Goal: Task Accomplishment & Management: Use online tool/utility

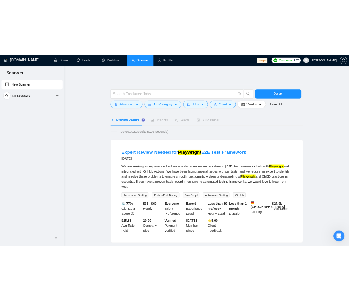
scroll to position [35, 0]
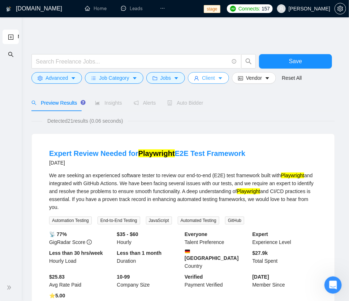
click at [212, 80] on button "Client" at bounding box center [208, 78] width 41 height 12
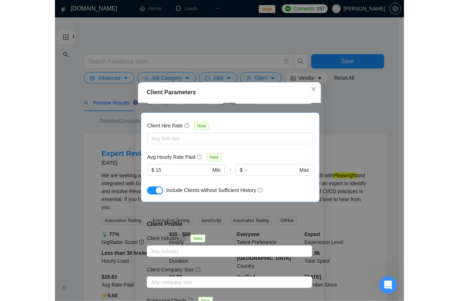
scroll to position [0, 0]
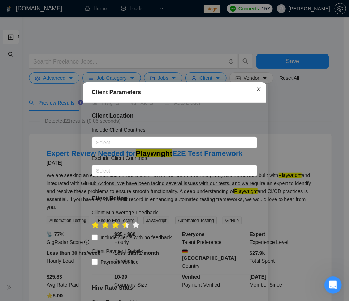
click at [256, 91] on icon "close" at bounding box center [258, 89] width 4 height 4
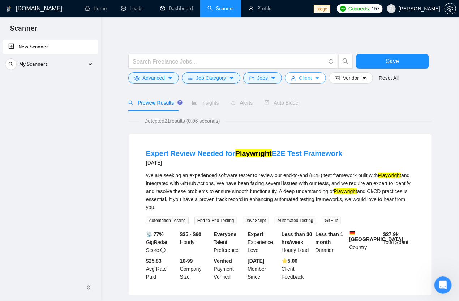
drag, startPoint x: 308, startPoint y: 79, endPoint x: 316, endPoint y: 118, distance: 40.3
click at [308, 79] on span "Client" at bounding box center [305, 78] width 13 height 8
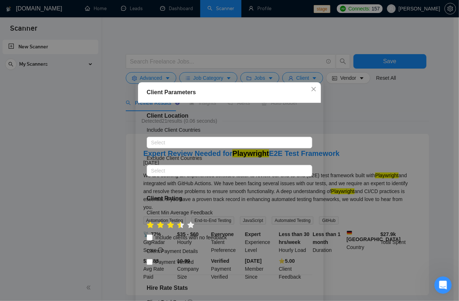
click at [389, 94] on div "Client Parameters Client Location Include Client Countries Select Exclude Clien…" at bounding box center [229, 150] width 459 height 301
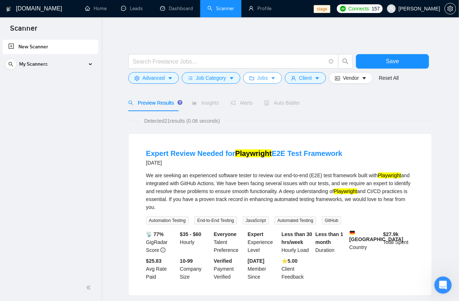
click at [273, 79] on icon "caret-down" at bounding box center [273, 78] width 5 height 5
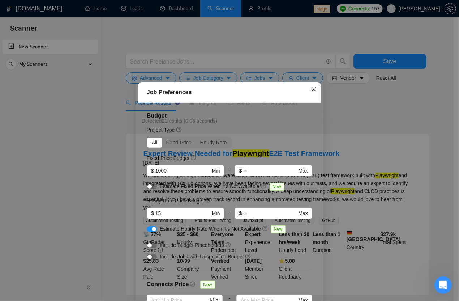
click at [311, 88] on icon "close" at bounding box center [314, 89] width 6 height 6
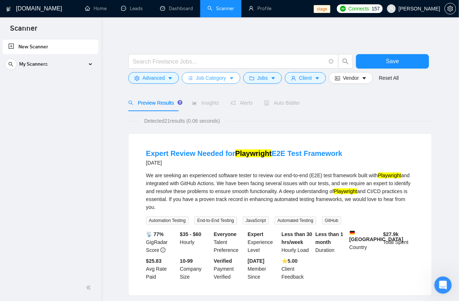
click at [213, 78] on span "Job Category" at bounding box center [211, 78] width 30 height 8
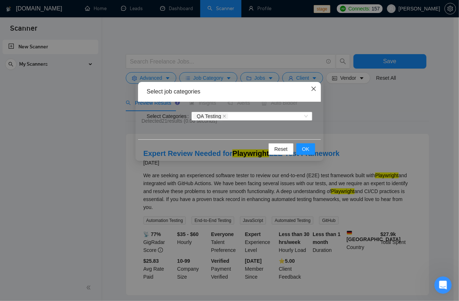
click at [316, 90] on icon "close" at bounding box center [314, 89] width 6 height 6
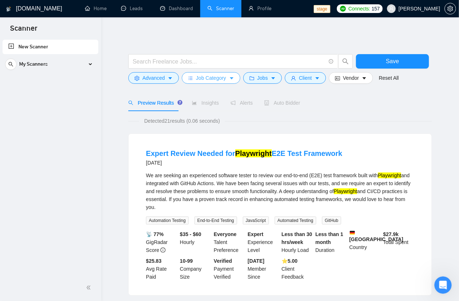
click at [212, 78] on span "Job Category" at bounding box center [211, 78] width 30 height 8
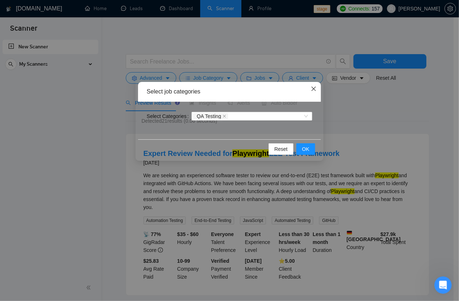
click at [310, 90] on span "Close" at bounding box center [314, 89] width 20 height 20
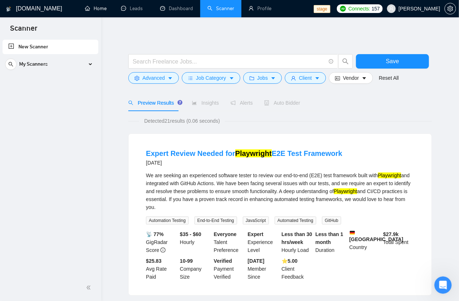
drag, startPoint x: 101, startPoint y: 11, endPoint x: 348, endPoint y: 47, distance: 248.9
click at [101, 11] on link "Home" at bounding box center [96, 8] width 22 height 6
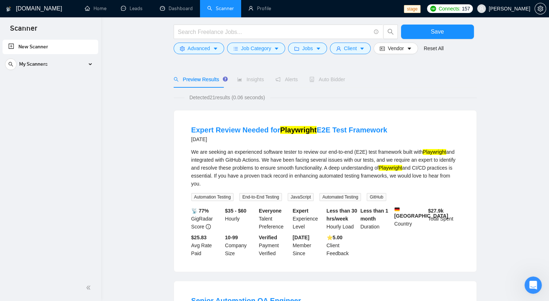
scroll to position [36, 0]
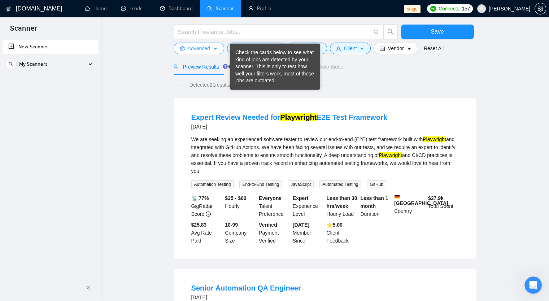
click at [211, 51] on button "Advanced" at bounding box center [199, 49] width 51 height 12
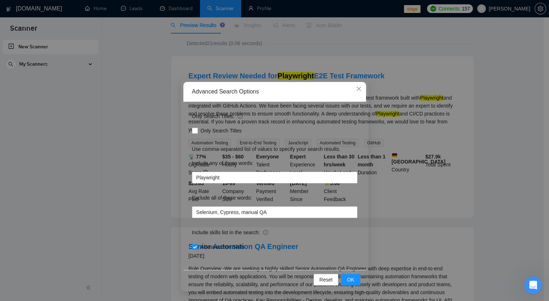
scroll to position [0, 0]
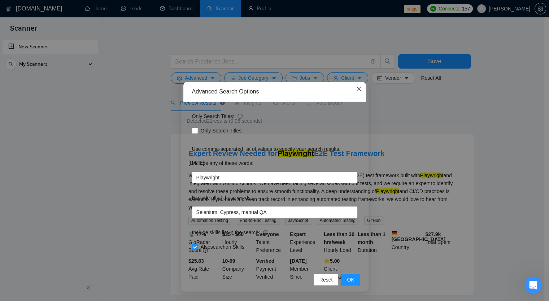
click at [360, 90] on icon "close" at bounding box center [359, 89] width 6 height 6
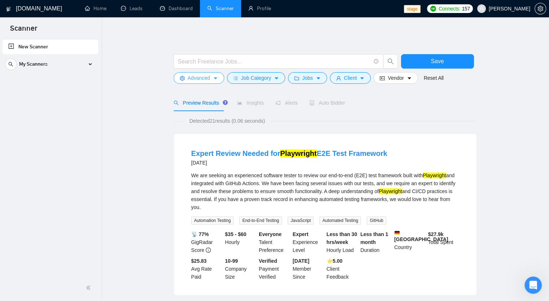
click at [210, 80] on button "Advanced" at bounding box center [199, 78] width 51 height 12
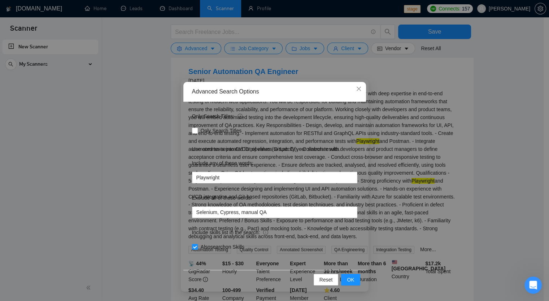
scroll to position [36, 0]
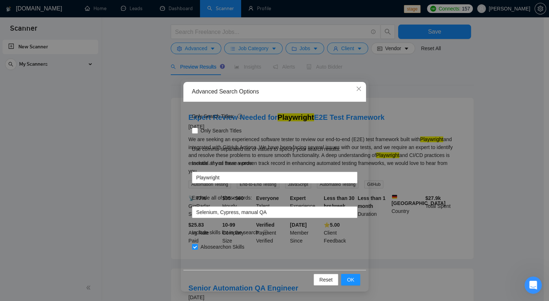
drag, startPoint x: 518, startPoint y: 0, endPoint x: 254, endPoint y: 71, distance: 273.0
click at [254, 71] on div "Advanced Search Options Only Search Titles: Only Search Titles Use comma-separa…" at bounding box center [274, 150] width 549 height 301
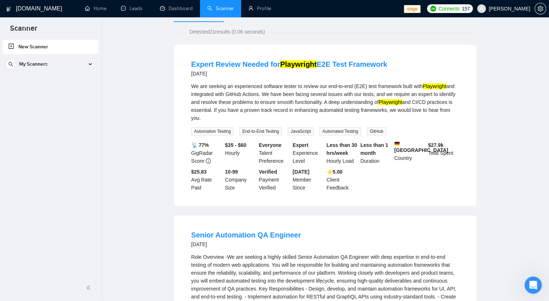
scroll to position [0, 0]
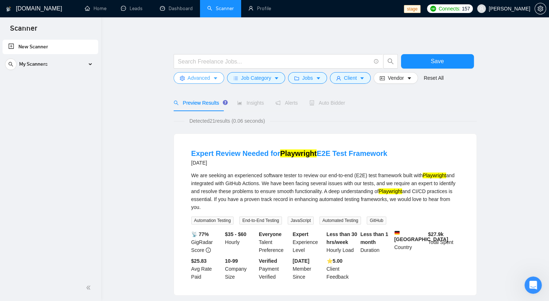
click at [206, 79] on span "Advanced" at bounding box center [199, 78] width 22 height 8
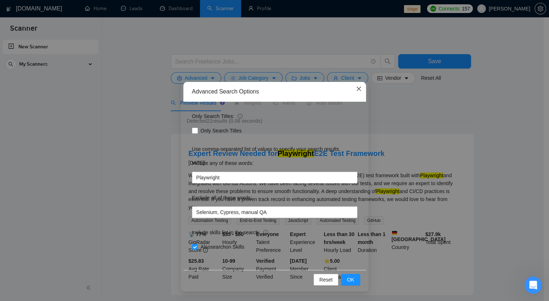
click at [363, 91] on span "Close" at bounding box center [359, 89] width 20 height 20
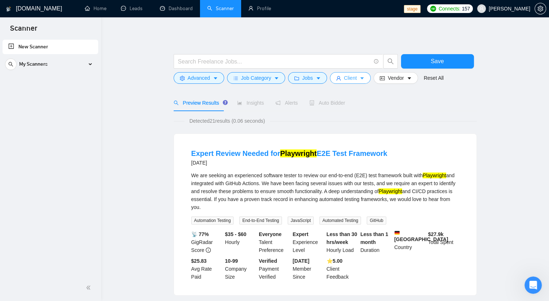
click at [349, 81] on span "Client" at bounding box center [350, 78] width 13 height 8
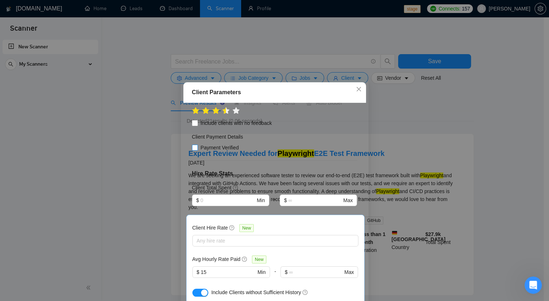
scroll to position [131, 0]
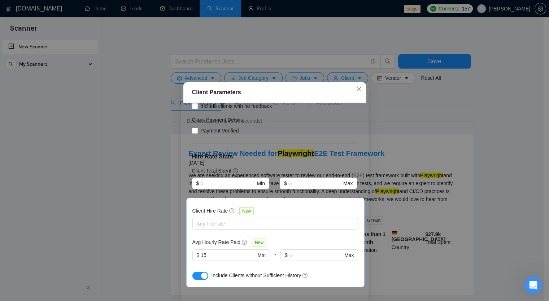
click at [420, 90] on div "Client Parameters Client Location Include Client Countries Select Exclude Clien…" at bounding box center [274, 150] width 549 height 301
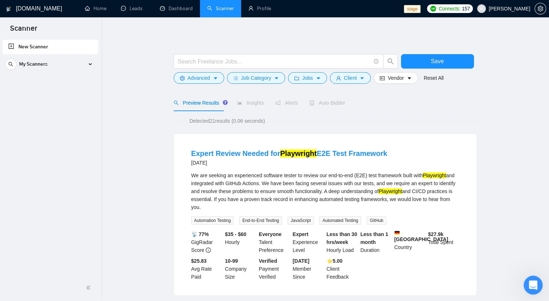
click at [530, 286] on icon "Open Intercom Messenger" at bounding box center [533, 284] width 12 height 12
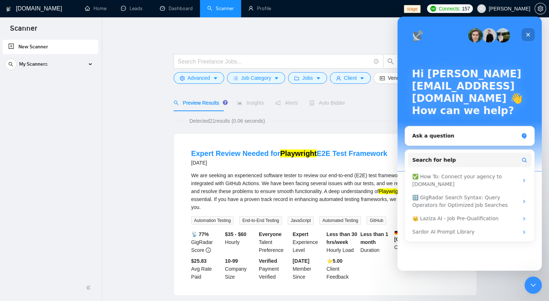
click at [532, 36] on div "Close" at bounding box center [528, 34] width 13 height 13
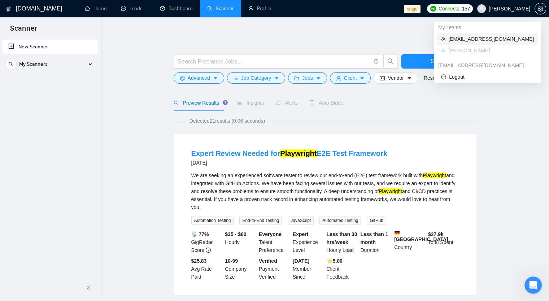
click at [496, 42] on span "[EMAIL_ADDRESS][DOMAIN_NAME]" at bounding box center [492, 39] width 86 height 8
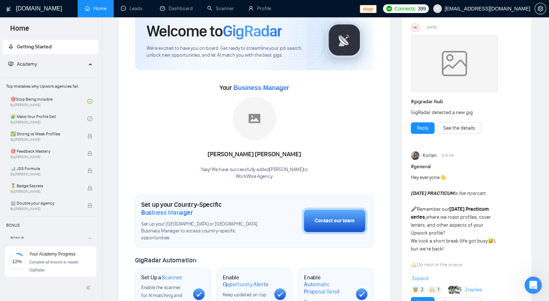
scroll to position [36, 0]
click at [224, 5] on link "Scanner" at bounding box center [220, 8] width 27 height 6
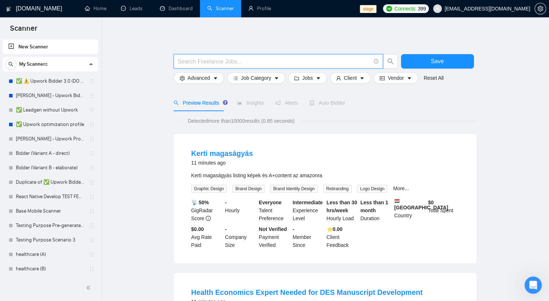
click at [355, 65] on input "text" at bounding box center [274, 61] width 193 height 9
type input "QA Playwright"
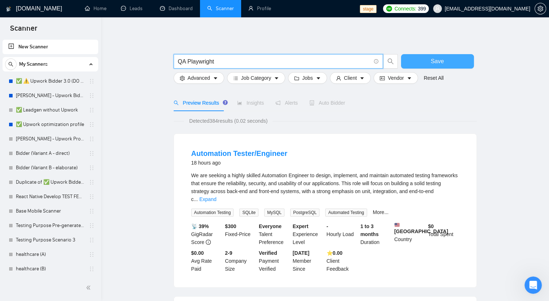
click at [430, 65] on button "Save" at bounding box center [437, 61] width 73 height 14
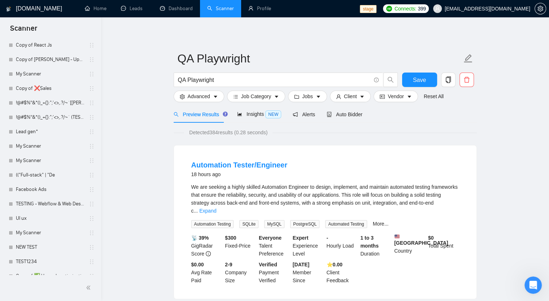
scroll to position [782, 0]
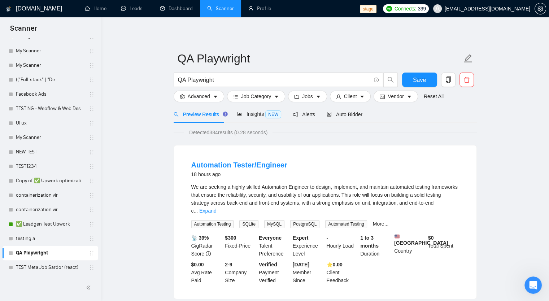
click at [62, 253] on link "QA Playwright" at bounding box center [50, 253] width 69 height 14
drag, startPoint x: 62, startPoint y: 253, endPoint x: 146, endPoint y: 95, distance: 179.4
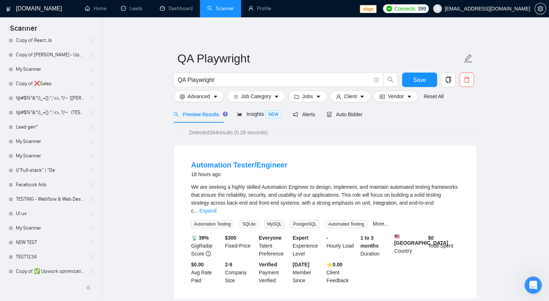
scroll to position [601, 0]
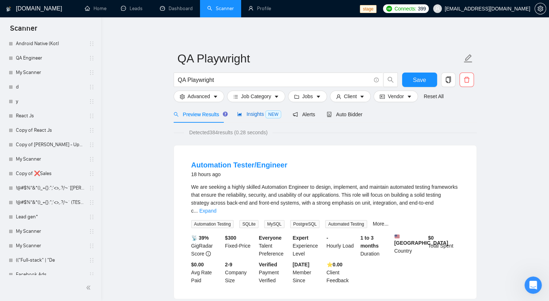
click at [254, 115] on span "Insights NEW" at bounding box center [259, 114] width 44 height 6
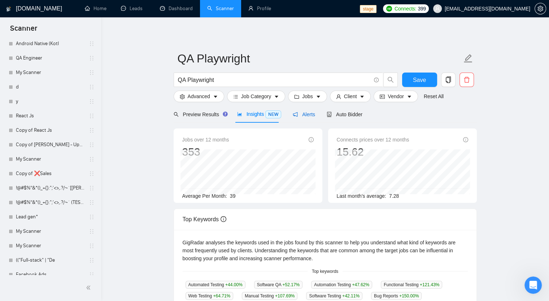
click at [301, 114] on span "Alerts" at bounding box center [304, 115] width 22 height 6
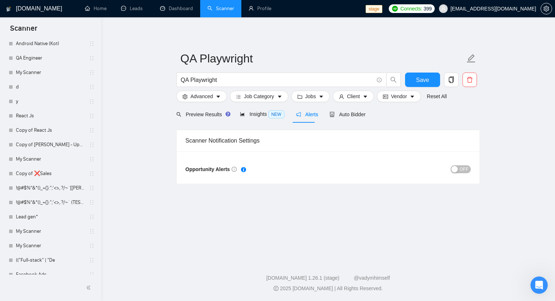
click at [460, 169] on button "OFF" at bounding box center [460, 169] width 20 height 8
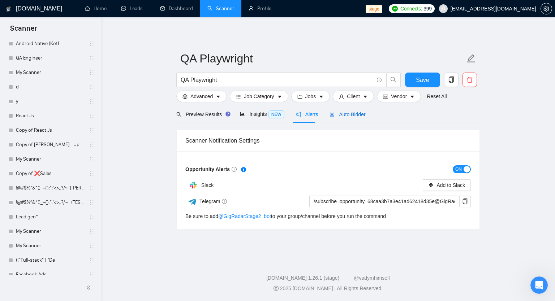
click at [344, 117] on span "Auto Bidder" at bounding box center [347, 115] width 36 height 6
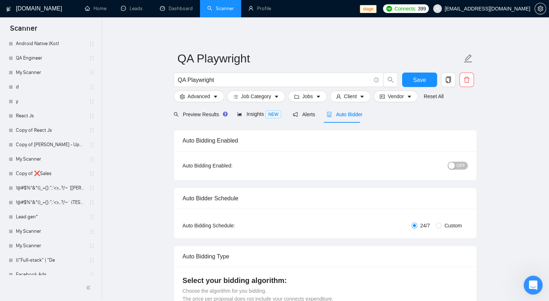
click at [527, 285] on icon "Open Intercom Messenger" at bounding box center [533, 284] width 12 height 12
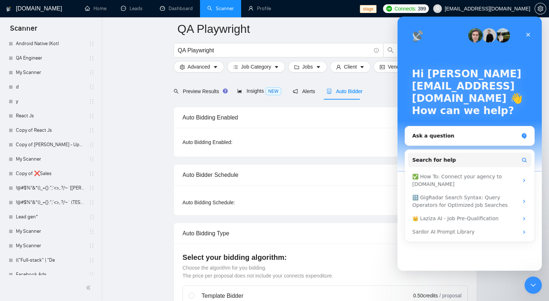
scroll to position [36, 0]
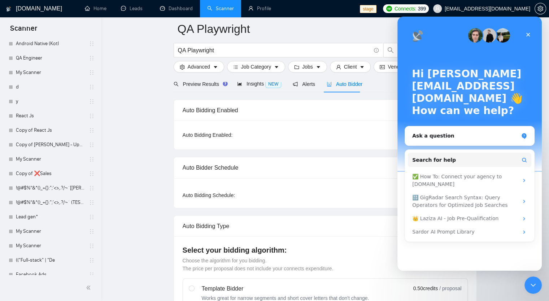
click at [525, 35] on div "Close" at bounding box center [528, 34] width 13 height 13
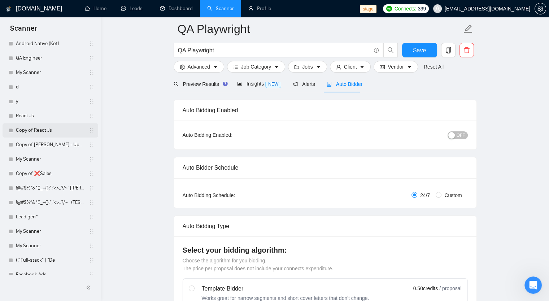
click at [89, 133] on icon "holder" at bounding box center [92, 131] width 6 height 6
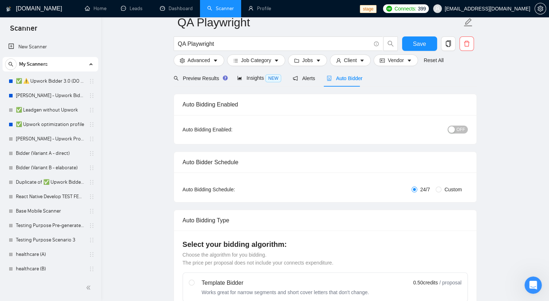
scroll to position [0, 0]
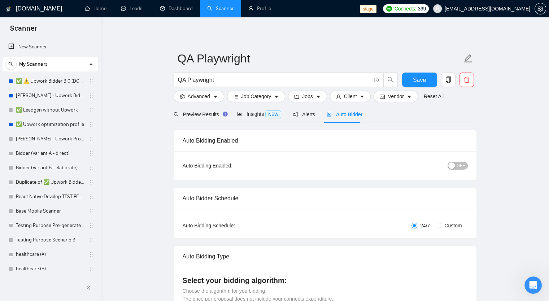
click at [86, 68] on div "My Scanners" at bounding box center [50, 64] width 91 height 14
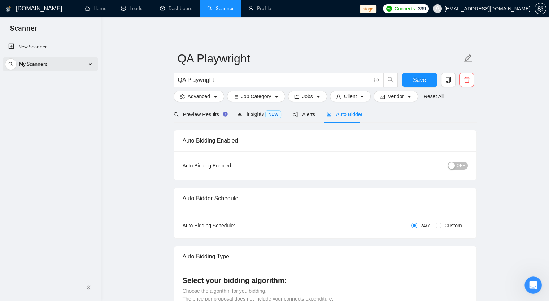
click at [86, 68] on div "My Scanners" at bounding box center [50, 64] width 91 height 14
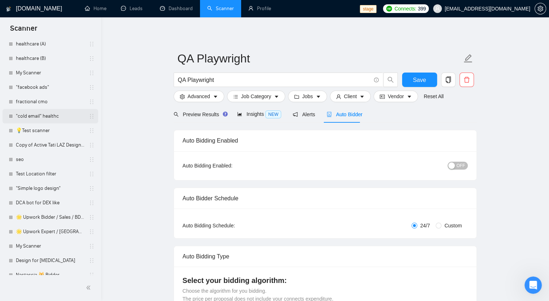
scroll to position [217, 0]
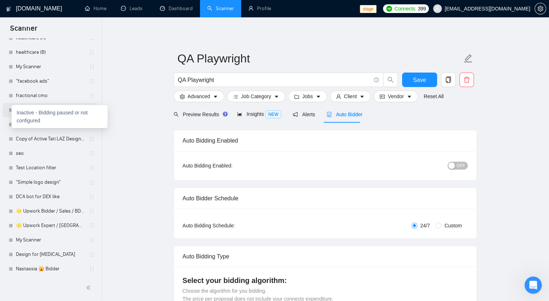
click at [11, 111] on div at bounding box center [11, 110] width 4 height 4
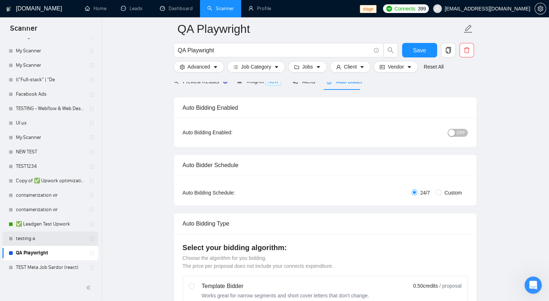
scroll to position [72, 0]
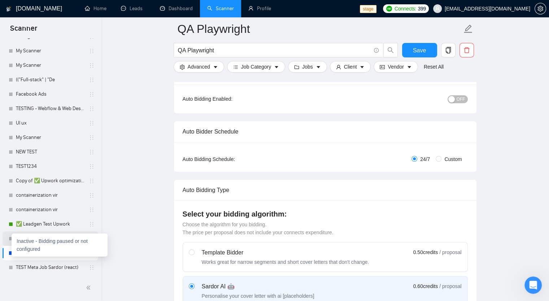
click at [9, 239] on div at bounding box center [11, 239] width 4 height 4
click at [8, 255] on div "QA Playwright" at bounding box center [51, 253] width 96 height 14
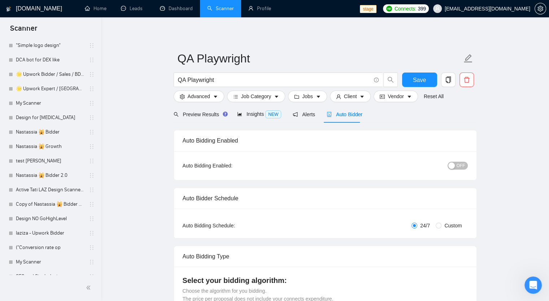
scroll to position [361, 0]
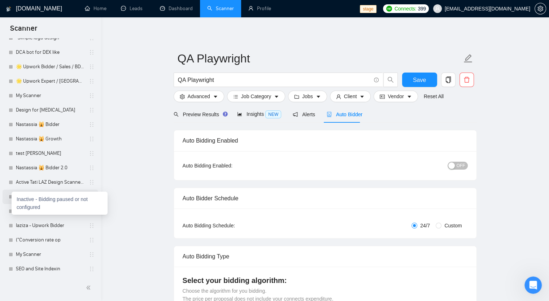
click at [10, 197] on div at bounding box center [11, 197] width 4 height 4
click at [10, 196] on div at bounding box center [11, 197] width 4 height 4
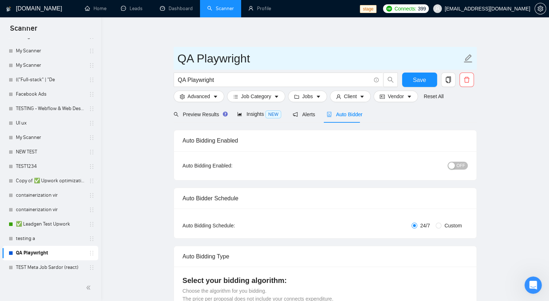
scroll to position [0, 0]
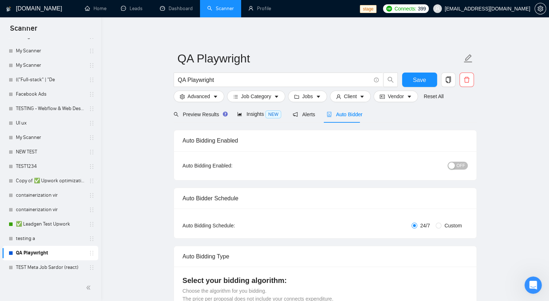
click at [532, 288] on icon "Open Intercom Messenger" at bounding box center [533, 284] width 12 height 12
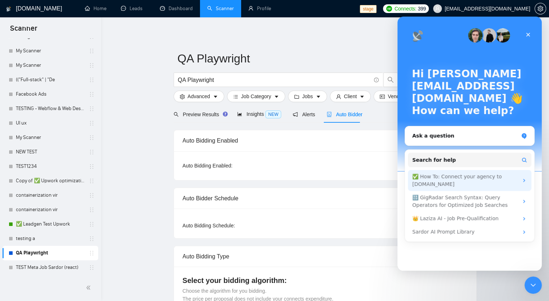
click at [480, 180] on div "✅ How To: Connect your agency to [DOMAIN_NAME]" at bounding box center [465, 180] width 106 height 15
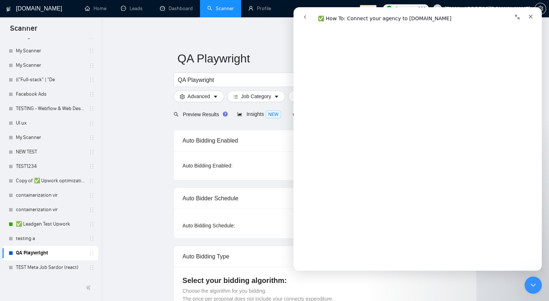
scroll to position [72, 0]
click at [531, 15] on icon "Close" at bounding box center [531, 17] width 6 height 6
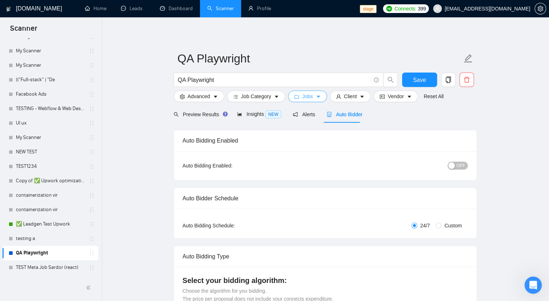
click at [317, 95] on icon "caret-down" at bounding box center [318, 96] width 5 height 5
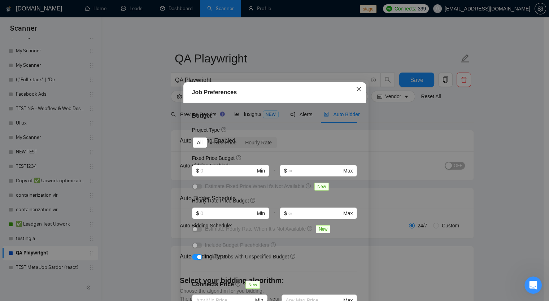
click at [356, 92] on icon "close" at bounding box center [359, 89] width 6 height 6
